Goal: Find specific page/section: Find specific page/section

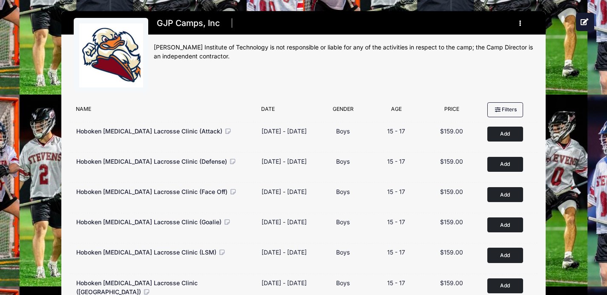
click at [518, 24] on button "button" at bounding box center [522, 23] width 23 height 15
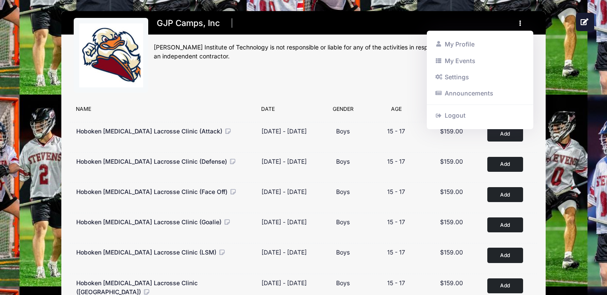
click at [381, 70] on div "GJP Camps, Inc Register My Profile My Events Settings Announcements Logout" at bounding box center [344, 58] width 380 height 80
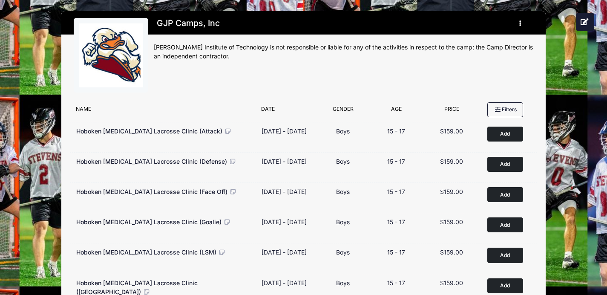
click at [518, 24] on button "button" at bounding box center [522, 23] width 23 height 15
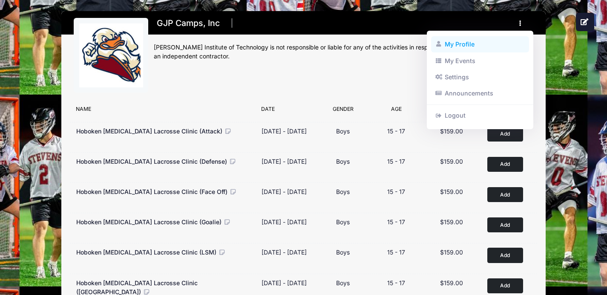
click at [483, 47] on link "My Profile" at bounding box center [480, 44] width 98 height 16
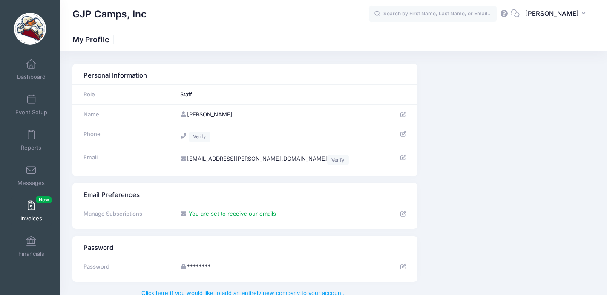
click at [35, 204] on link "Invoices New" at bounding box center [31, 211] width 40 height 30
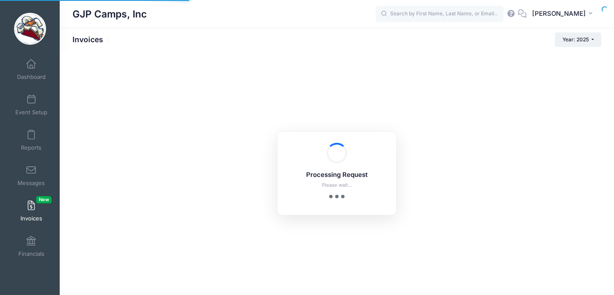
select select
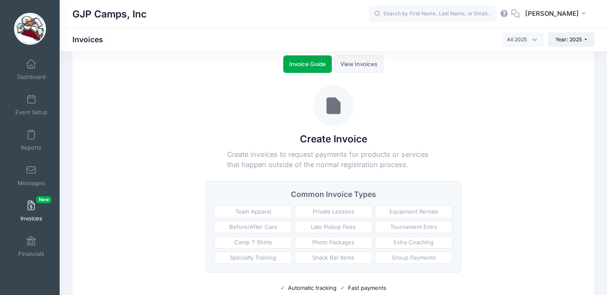
scroll to position [23, 0]
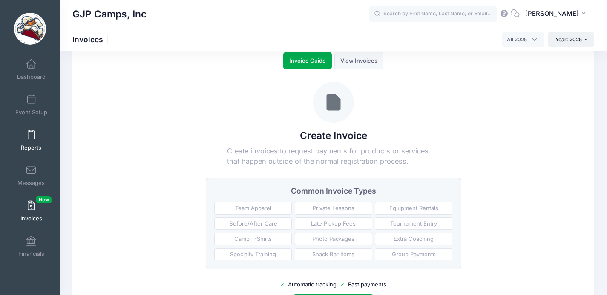
click at [31, 138] on span at bounding box center [31, 134] width 0 height 9
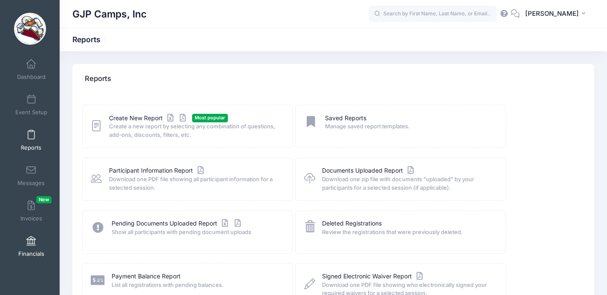
click at [35, 249] on link "Financials" at bounding box center [31, 246] width 40 height 30
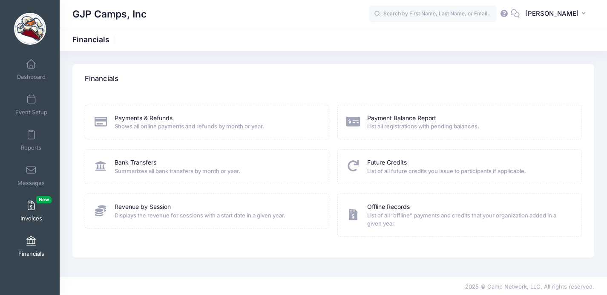
click at [23, 212] on link "Invoices New" at bounding box center [31, 211] width 40 height 30
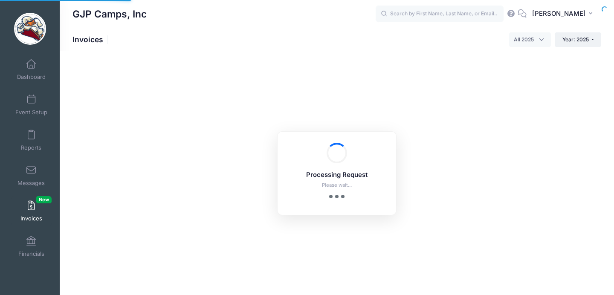
select select
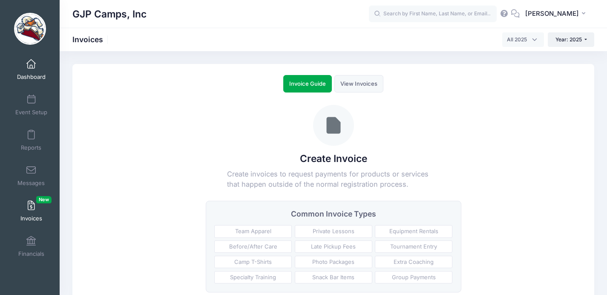
click at [31, 70] on link "Dashboard" at bounding box center [31, 70] width 40 height 30
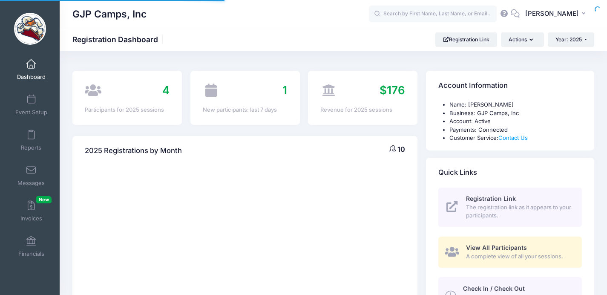
select select
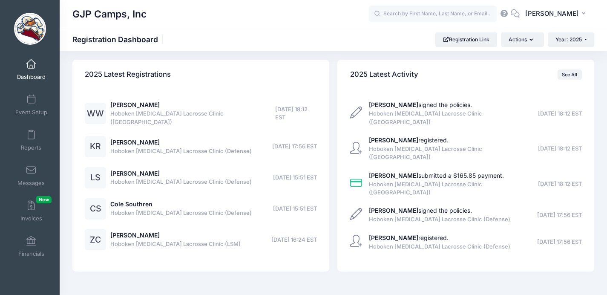
scroll to position [664, 0]
